Goal: Information Seeking & Learning: Learn about a topic

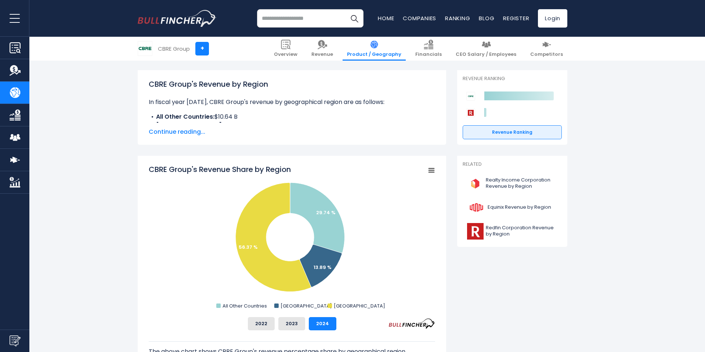
scroll to position [91, 0]
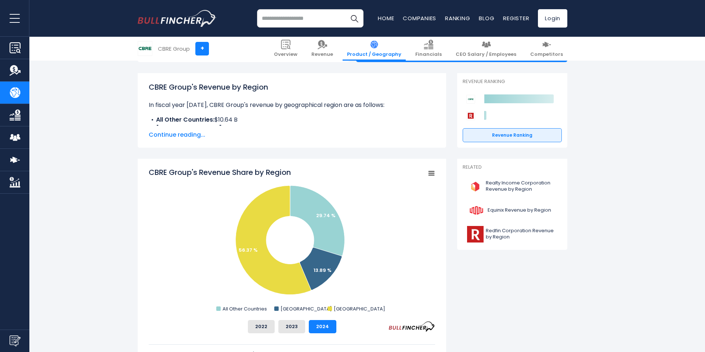
click at [181, 134] on span "Continue reading..." at bounding box center [292, 134] width 287 height 9
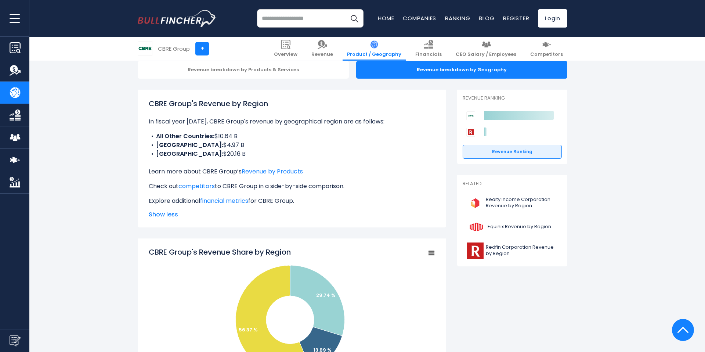
scroll to position [48, 0]
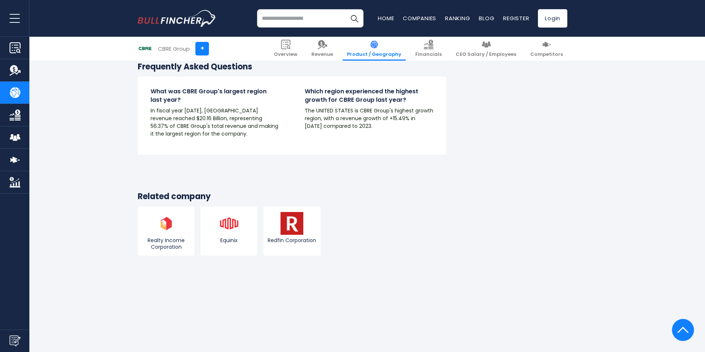
scroll to position [1274, 0]
